Goal: Navigation & Orientation: Find specific page/section

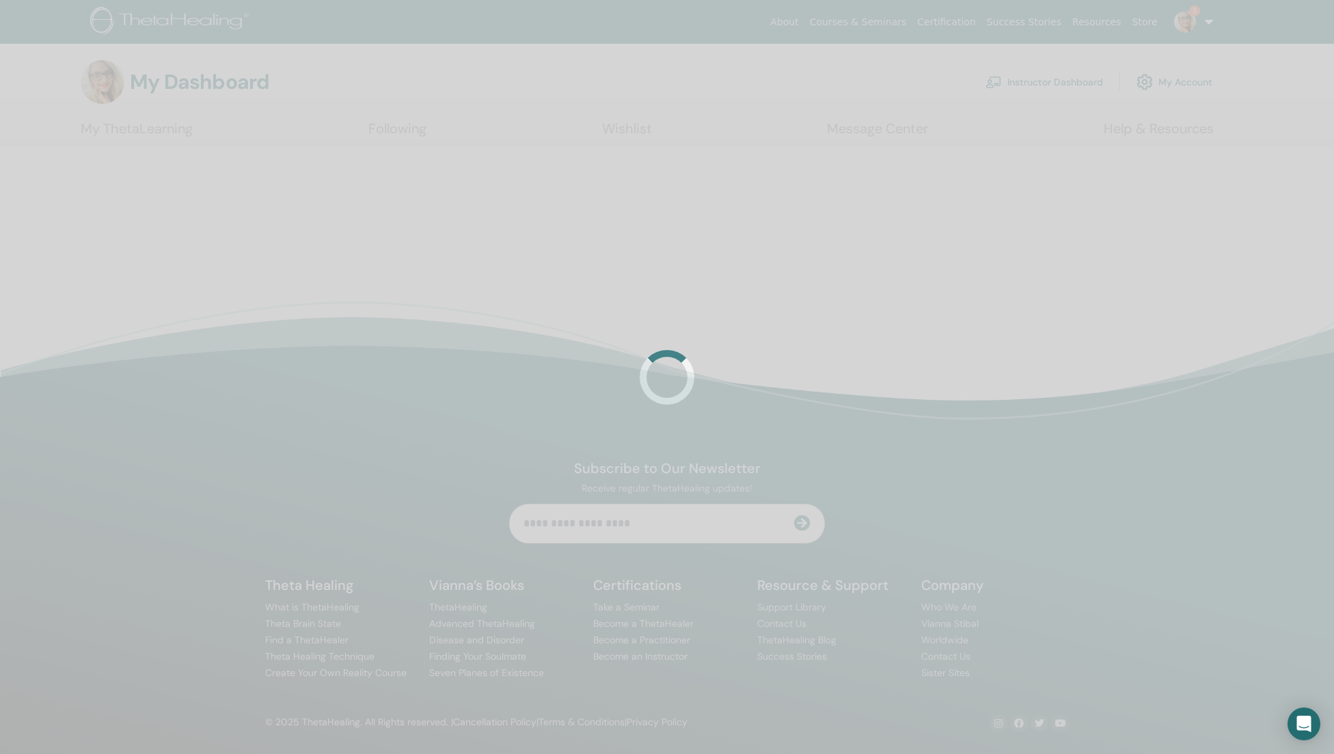
click at [1041, 90] on div at bounding box center [667, 377] width 1334 height 754
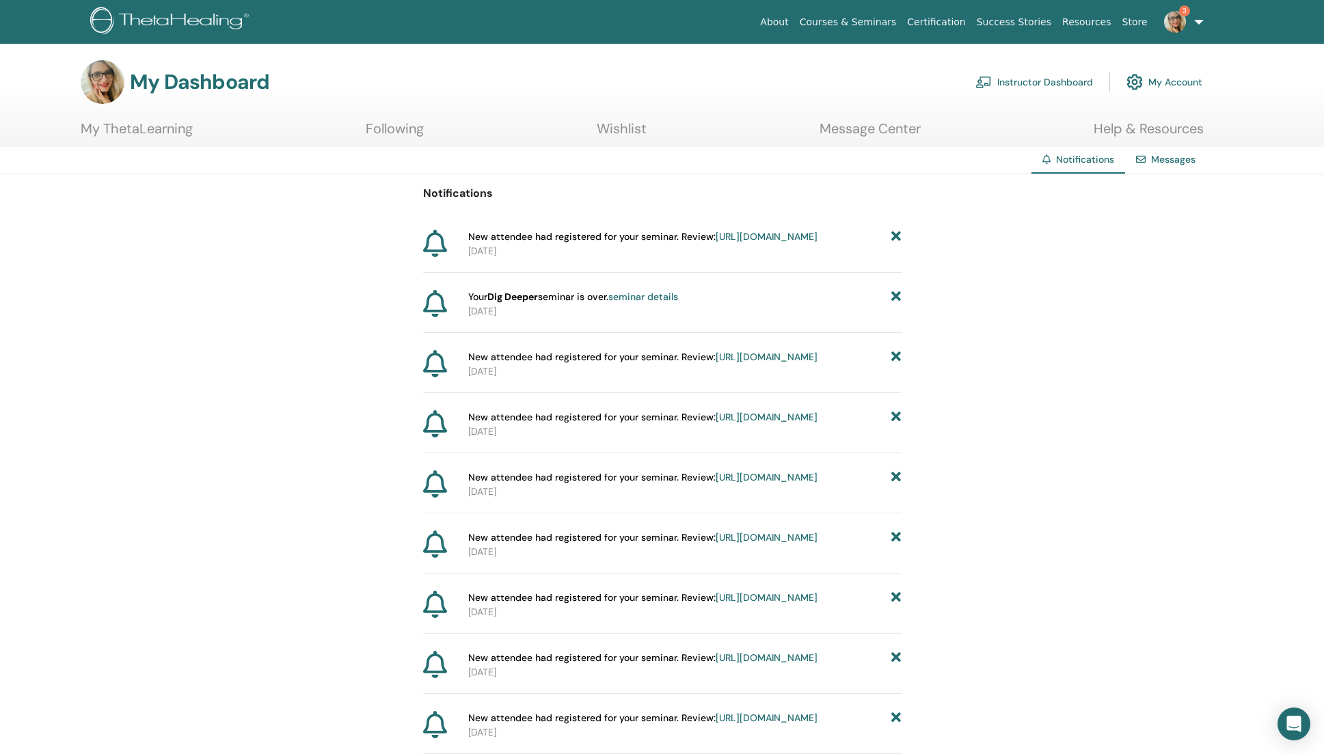
click at [1178, 87] on link "My Account" at bounding box center [1165, 82] width 76 height 30
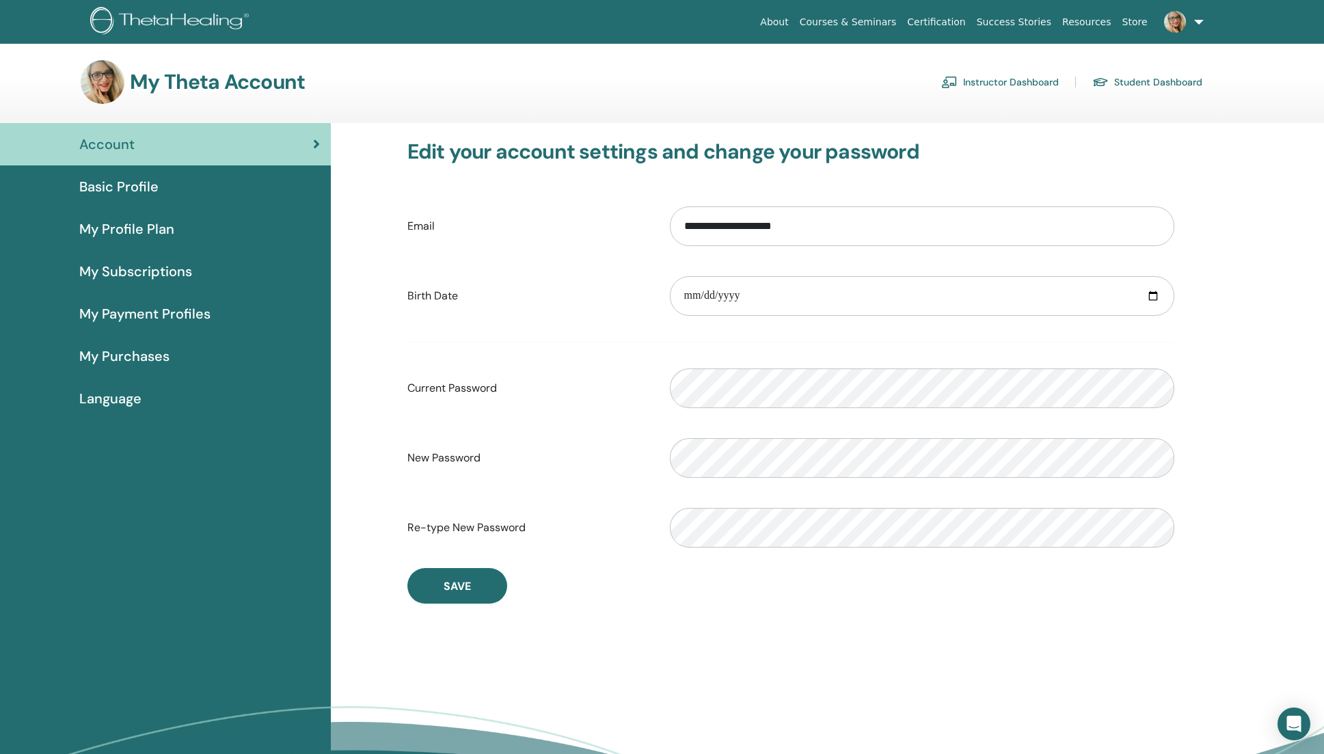
click at [96, 194] on span "Basic Profile" at bounding box center [118, 186] width 79 height 21
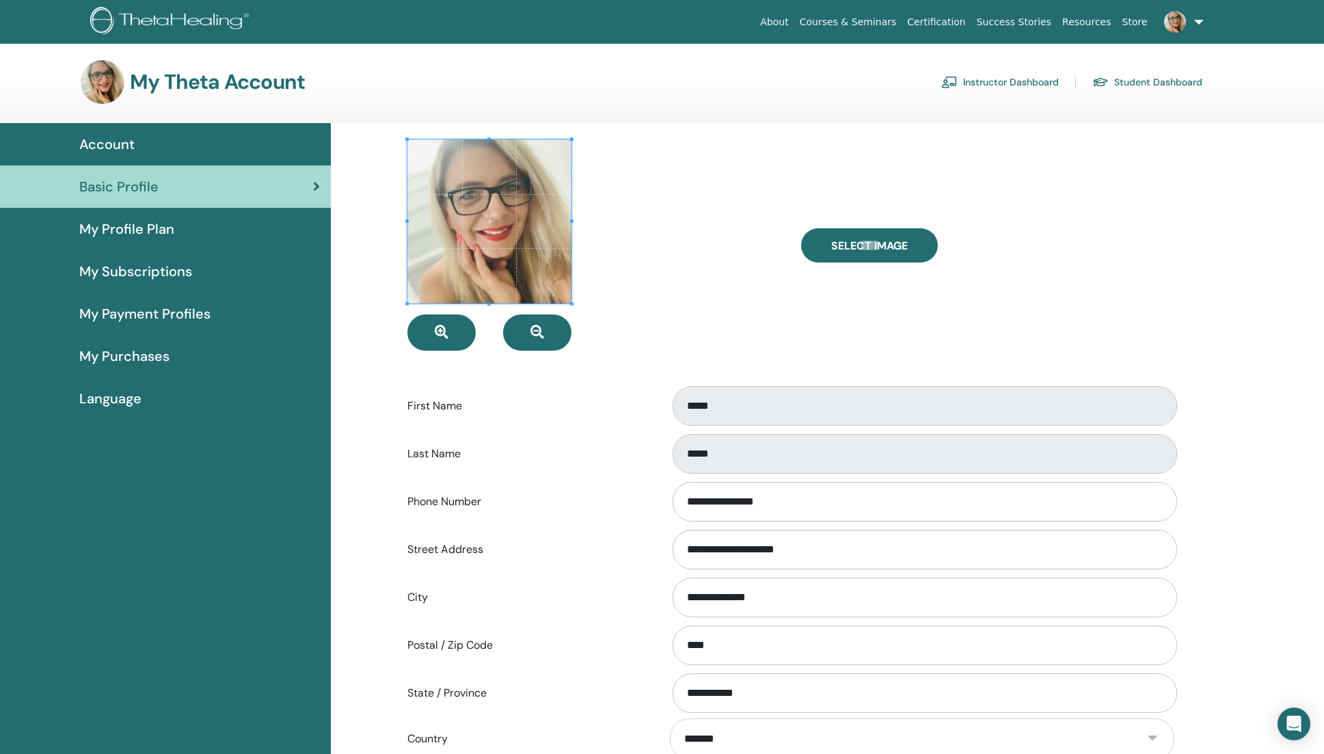
click at [111, 243] on link "My Profile Plan" at bounding box center [165, 229] width 331 height 42
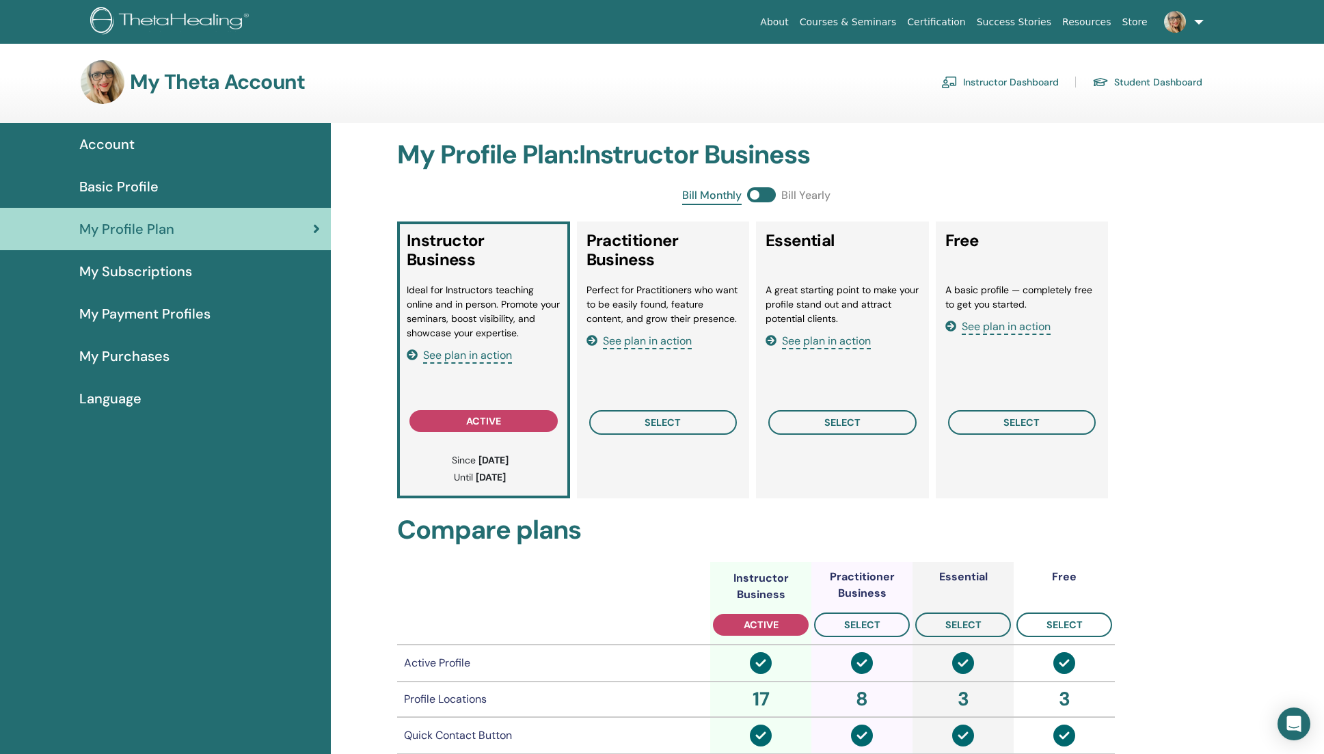
click at [113, 267] on span "My Subscriptions" at bounding box center [135, 271] width 113 height 21
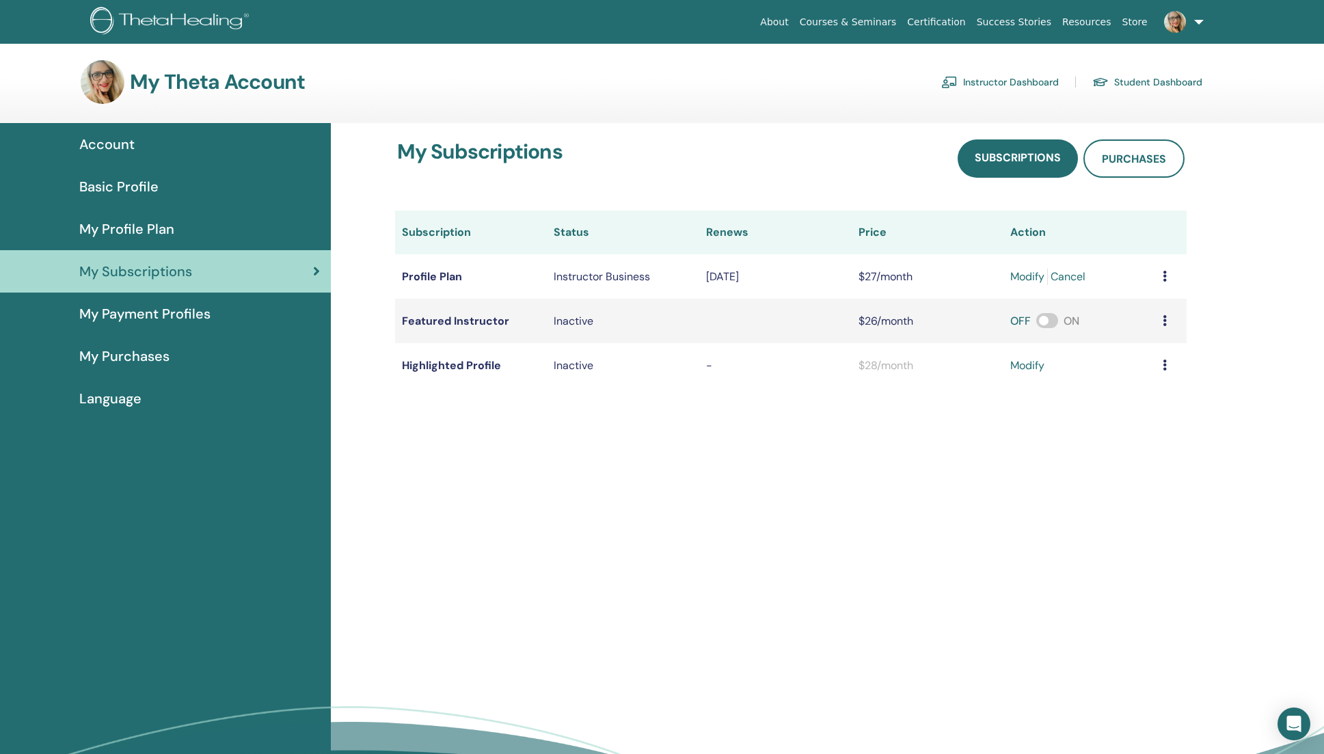
click at [125, 320] on span "My Payment Profiles" at bounding box center [144, 314] width 131 height 21
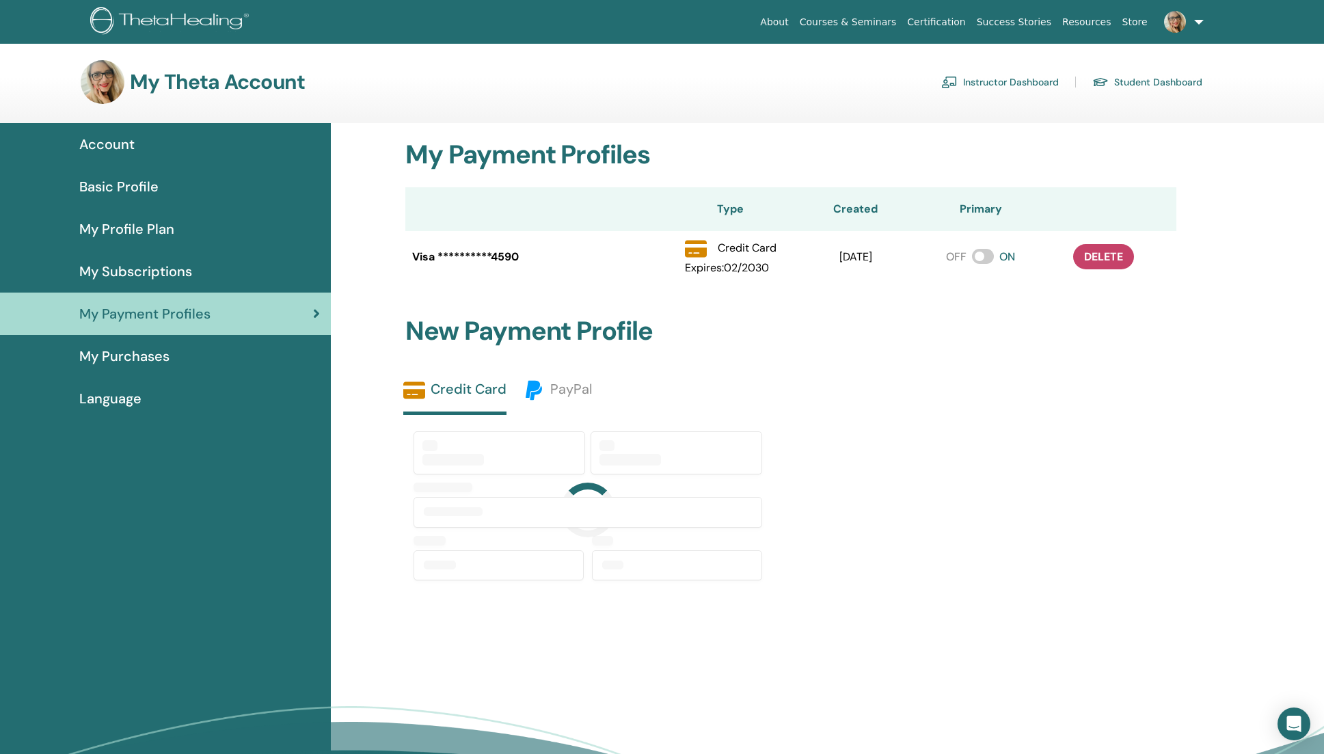
click at [129, 358] on span "My Purchases" at bounding box center [124, 356] width 90 height 21
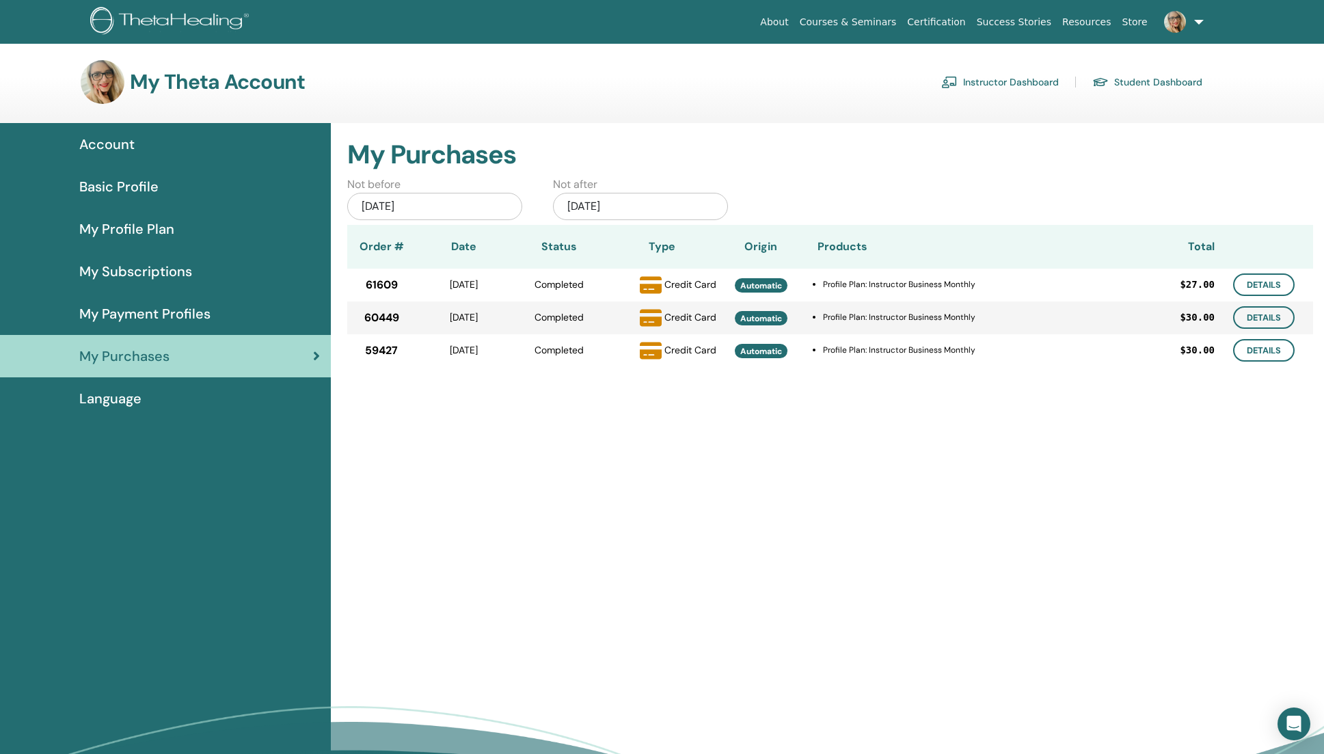
click at [135, 401] on span "Language" at bounding box center [110, 398] width 62 height 21
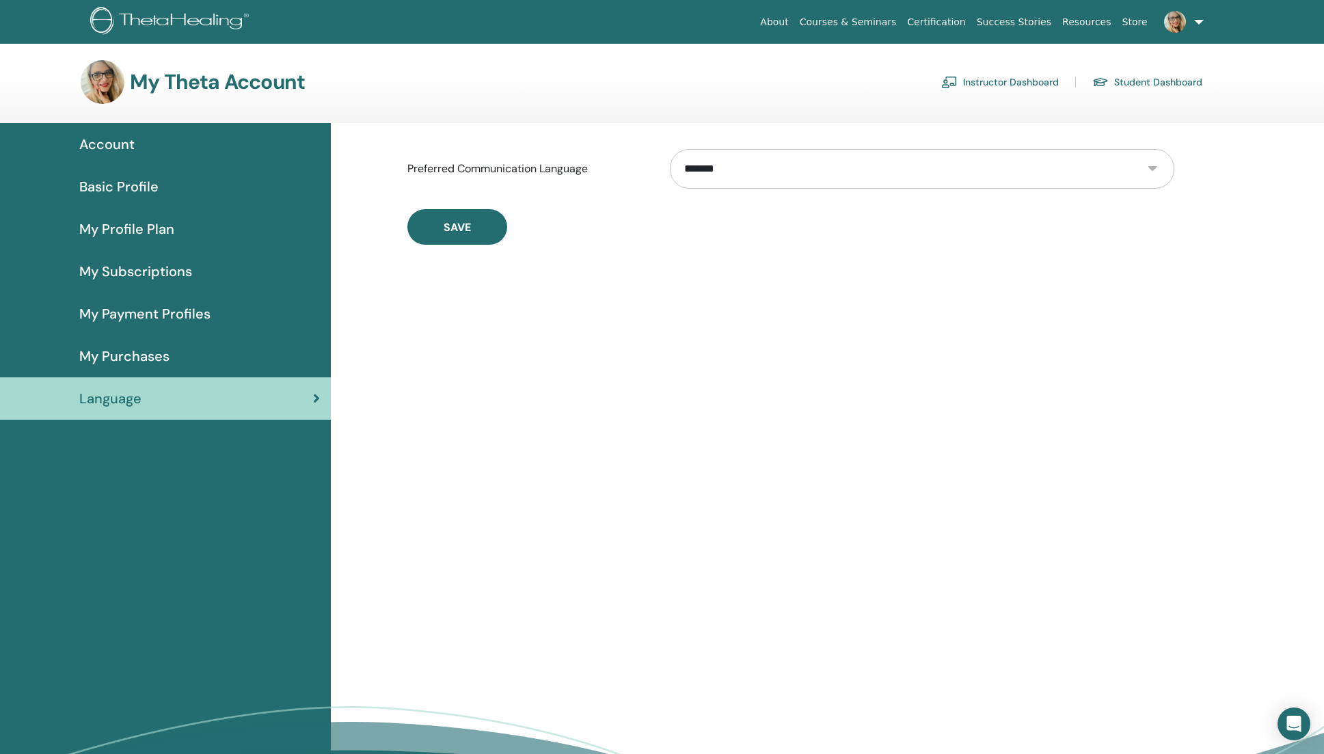
click at [1132, 82] on link "Student Dashboard" at bounding box center [1147, 82] width 110 height 22
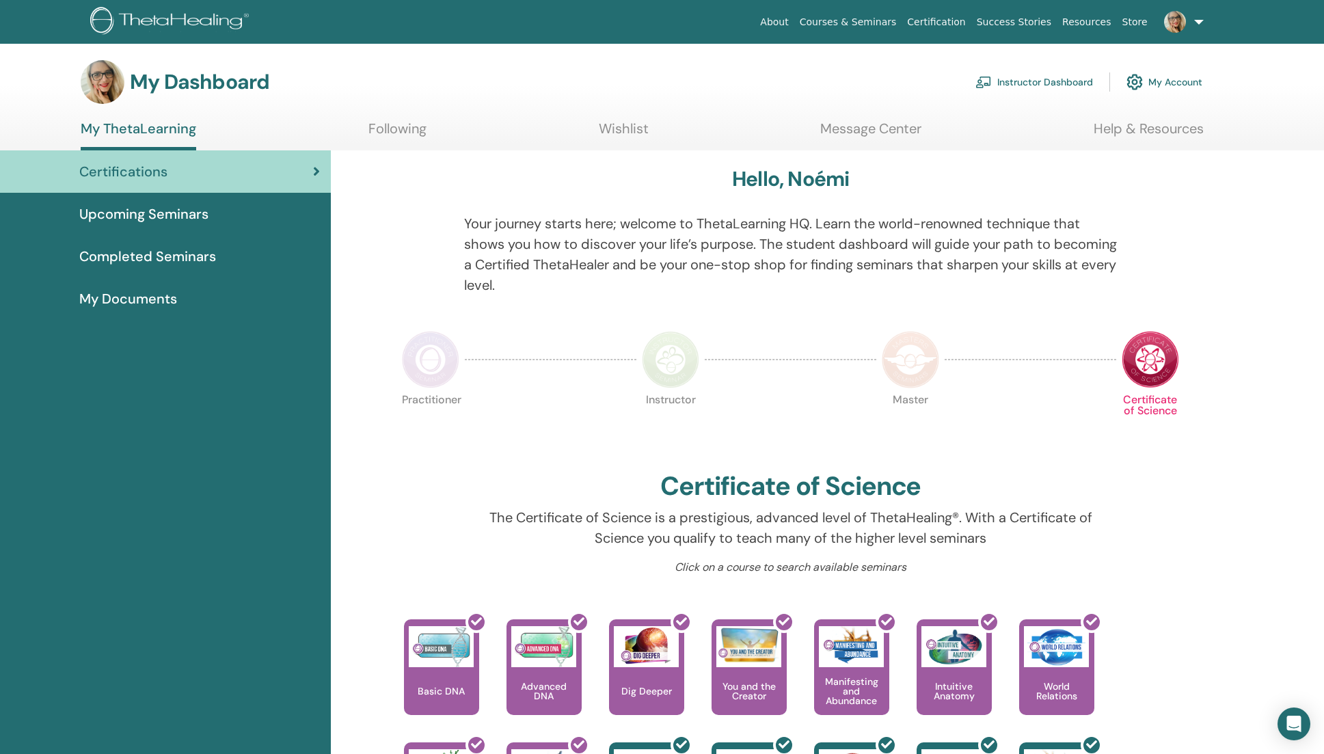
click at [198, 172] on div "Certifications" at bounding box center [165, 171] width 309 height 21
click at [198, 218] on span "Upcoming Seminars" at bounding box center [143, 214] width 129 height 21
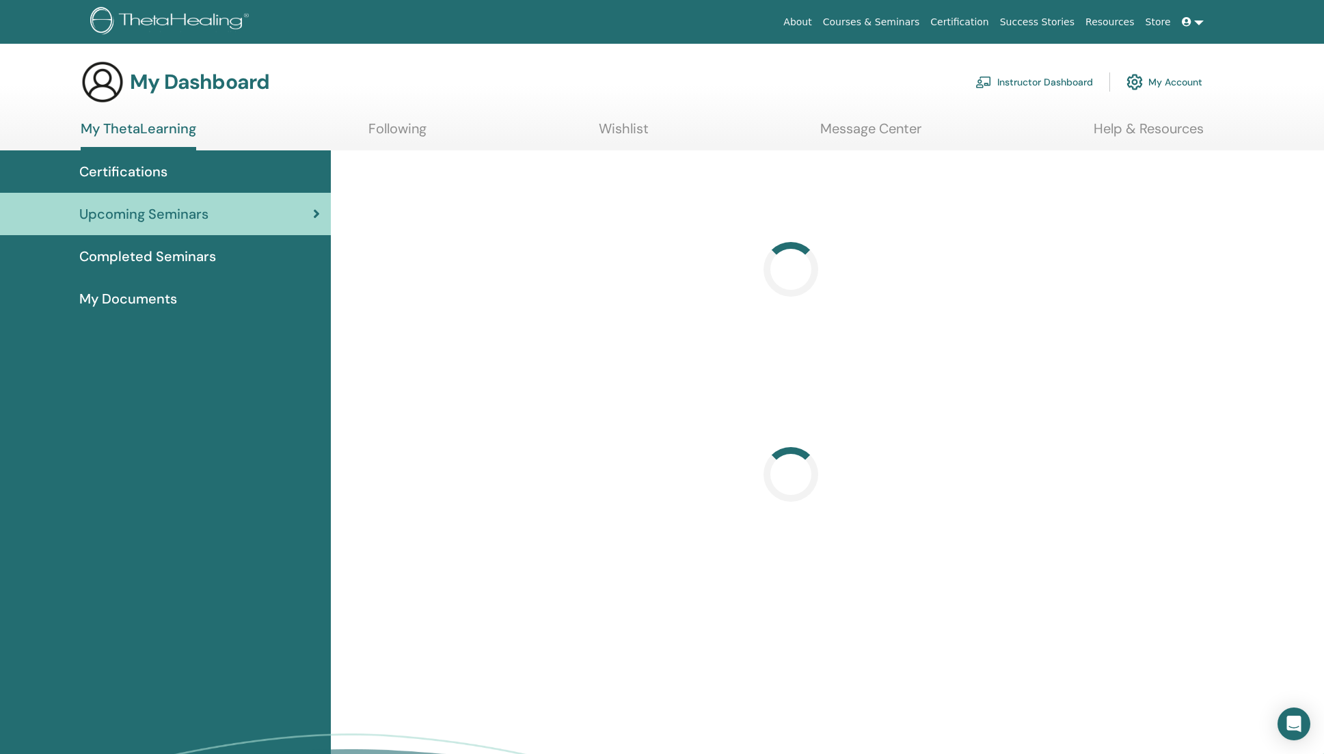
click at [191, 256] on span "Completed Seminars" at bounding box center [147, 256] width 137 height 21
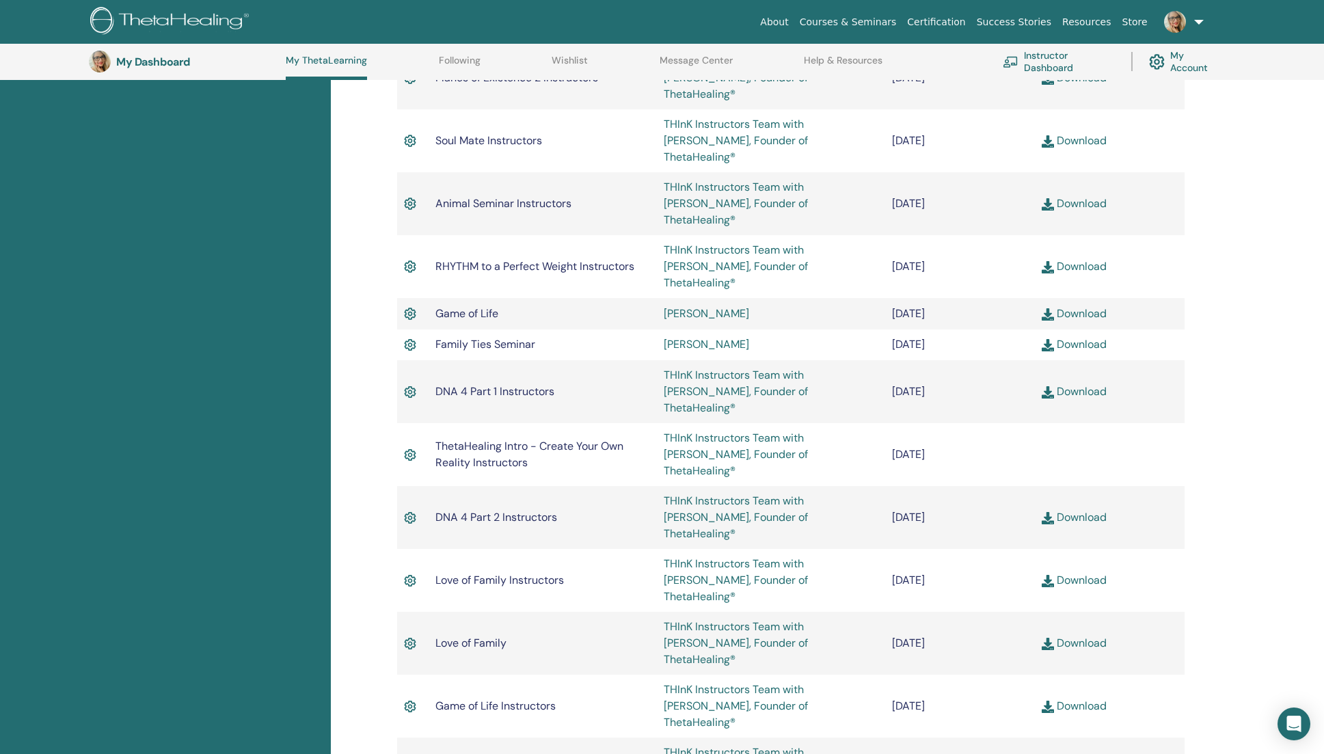
scroll to position [2300, 0]
